Goal: Task Accomplishment & Management: Use online tool/utility

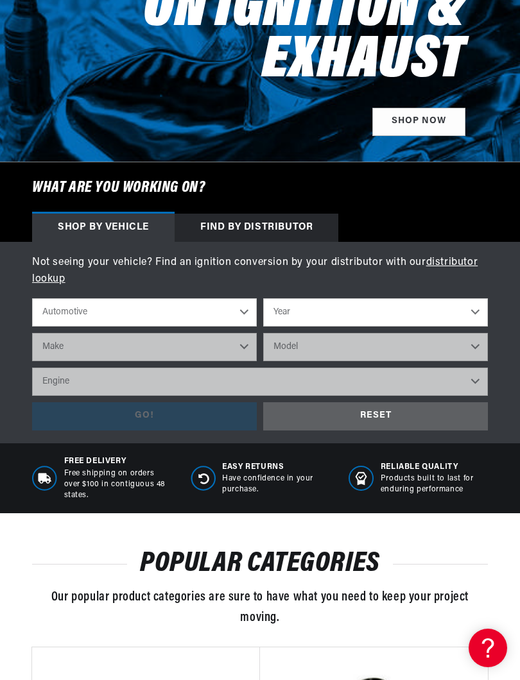
scroll to position [0, 404]
click at [89, 314] on select "Automotive Agricultural Industrial Marine Motorcycle" at bounding box center [144, 312] width 225 height 28
click at [287, 316] on select "Year 2022 2021 2020 2019 2018 2017 2016 2015 2014 2013 2012 2011 2010 2009 2008…" at bounding box center [375, 312] width 225 height 28
select select "1965"
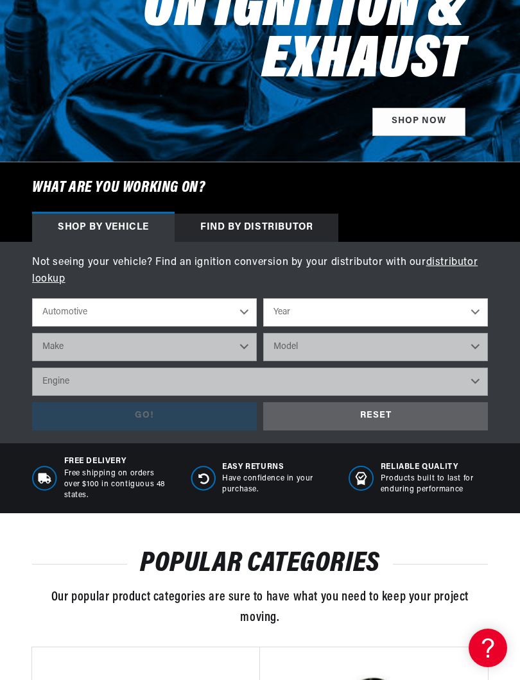
select select "1965"
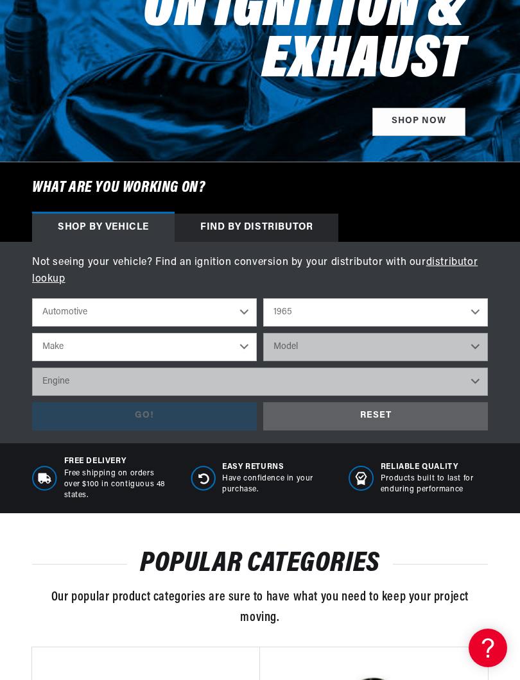
click at [74, 350] on select "Make Alfa Romeo American Motors Aston Martin Austin Austin Healey Avanti Bentle…" at bounding box center [144, 347] width 225 height 28
select select "Chevrolet"
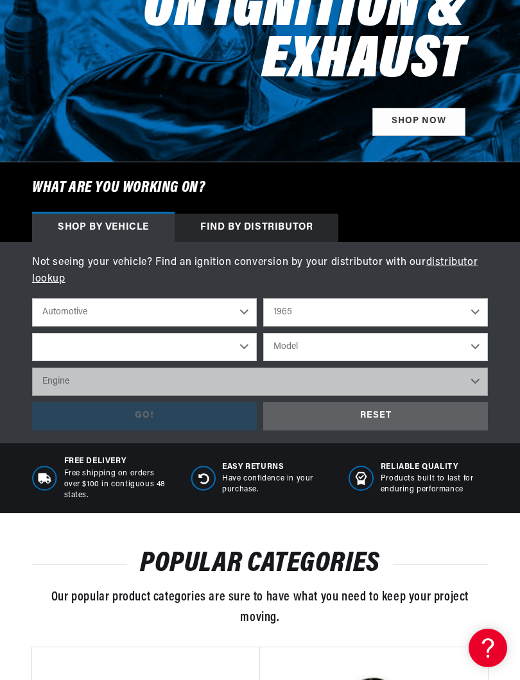
select select "Chevrolet"
click at [279, 353] on select "Model Bel Air Biscayne C10 Pickup C20 Pickup C30 Pickup C50 C60 C80 Chevelle Ch…" at bounding box center [375, 347] width 225 height 28
select select "Impala"
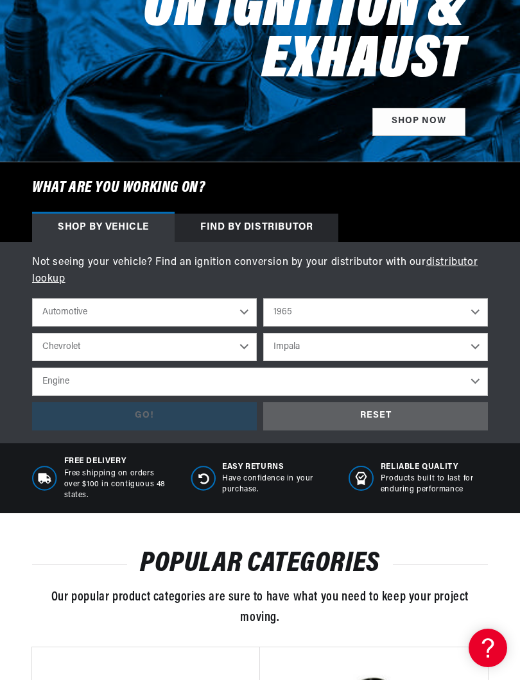
scroll to position [0, 404]
click at [89, 387] on select "Engine 6.6L 7.0L 7.4L 230cid / 3.8L 250cid / 4.1L 283cid / 4.6L 305cid / 5.0L 3…" at bounding box center [259, 382] width 455 height 28
select select "283cid-4.6L"
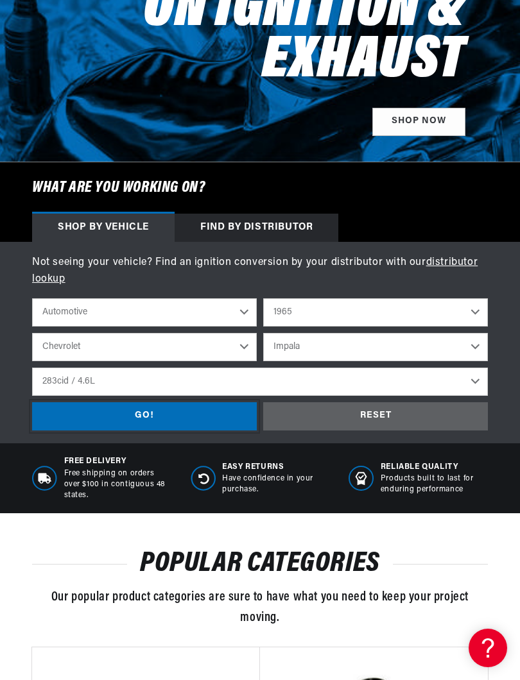
click at [135, 414] on div "GO!" at bounding box center [144, 416] width 225 height 29
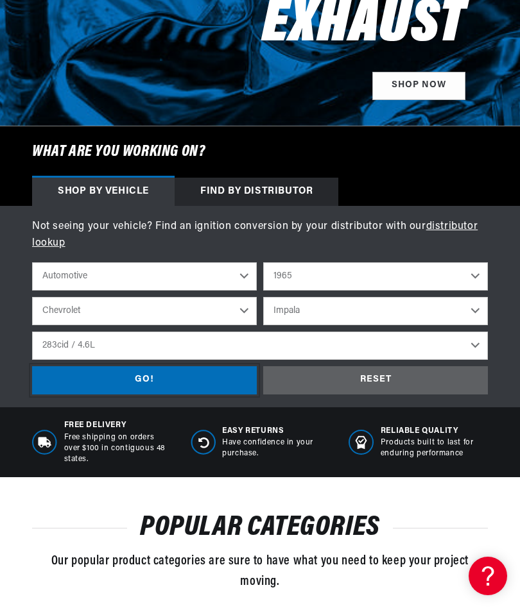
scroll to position [0, 0]
click at [287, 274] on select "2022 2021 2020 2019 2018 2017 2016 2015 2014 2013 2012 2011 2010 2009 2008 2007…" at bounding box center [375, 276] width 225 height 28
select select "1964"
click at [101, 310] on select "American Motors Aston Martin Austin Austin Healey Bentley Buick Cadillac Chevro…" at bounding box center [144, 311] width 225 height 28
select select "Pontiac"
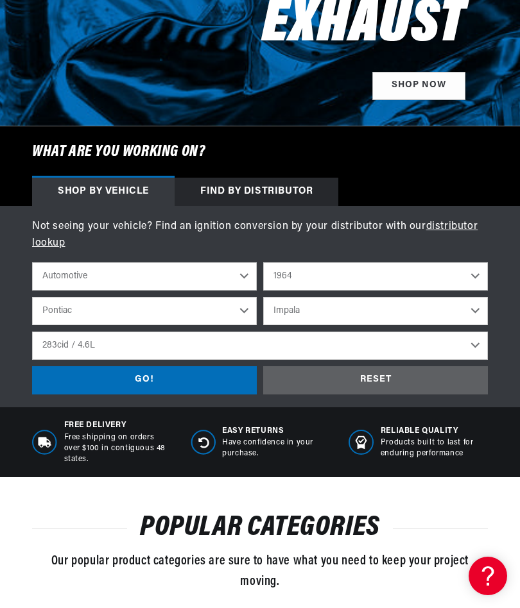
select select "Model"
select select "Engine"
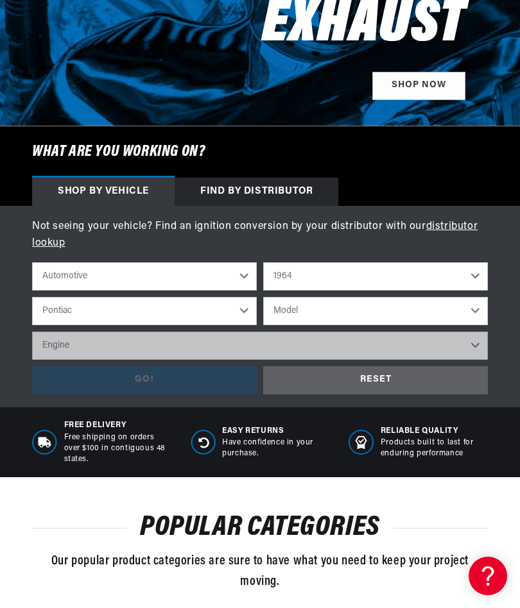
scroll to position [0, 404]
click at [281, 309] on select "Model Acadian Beaumont Bonneville Catalina Grand Prix GTO Laurentian LeMans Par…" at bounding box center [375, 311] width 225 height 28
select select "Catalina"
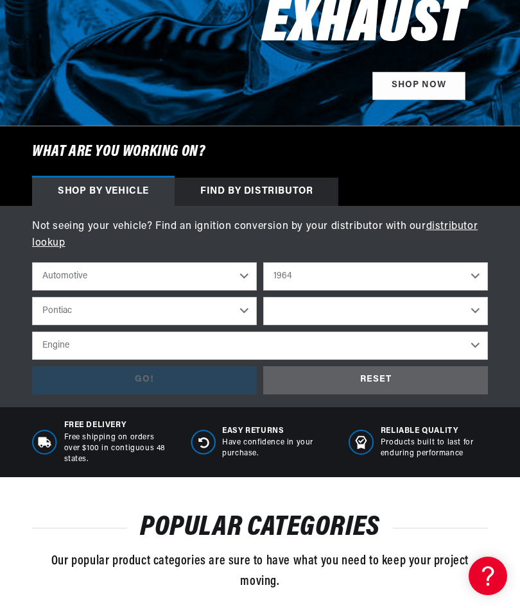
select select "Catalina"
click at [81, 344] on select "Engine 5.7L 6.1L 6.6L 7.0L 7.5L 389cid / 6.4L 421cid / 6.9L" at bounding box center [259, 346] width 455 height 28
select select "389cid-6.4L"
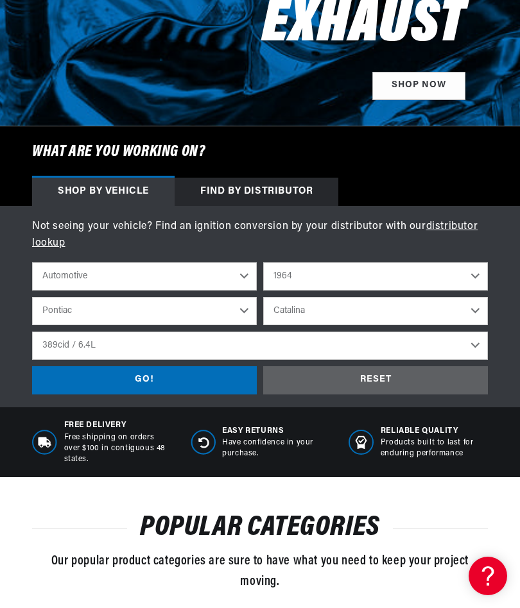
scroll to position [0, 0]
click at [135, 382] on div "GO!" at bounding box center [144, 380] width 225 height 29
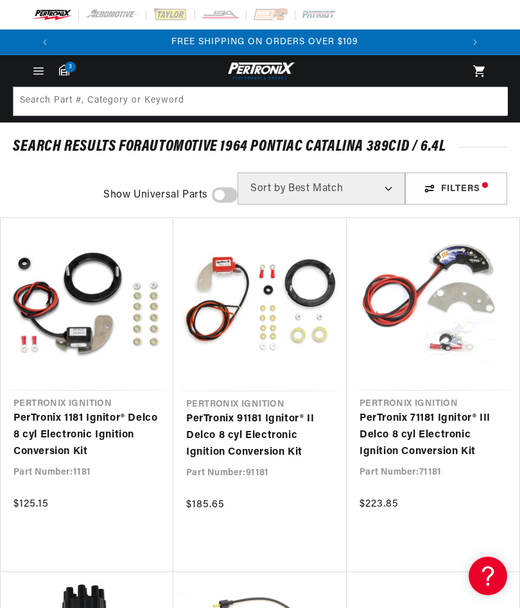
scroll to position [0, 404]
